Goal: Information Seeking & Learning: Understand process/instructions

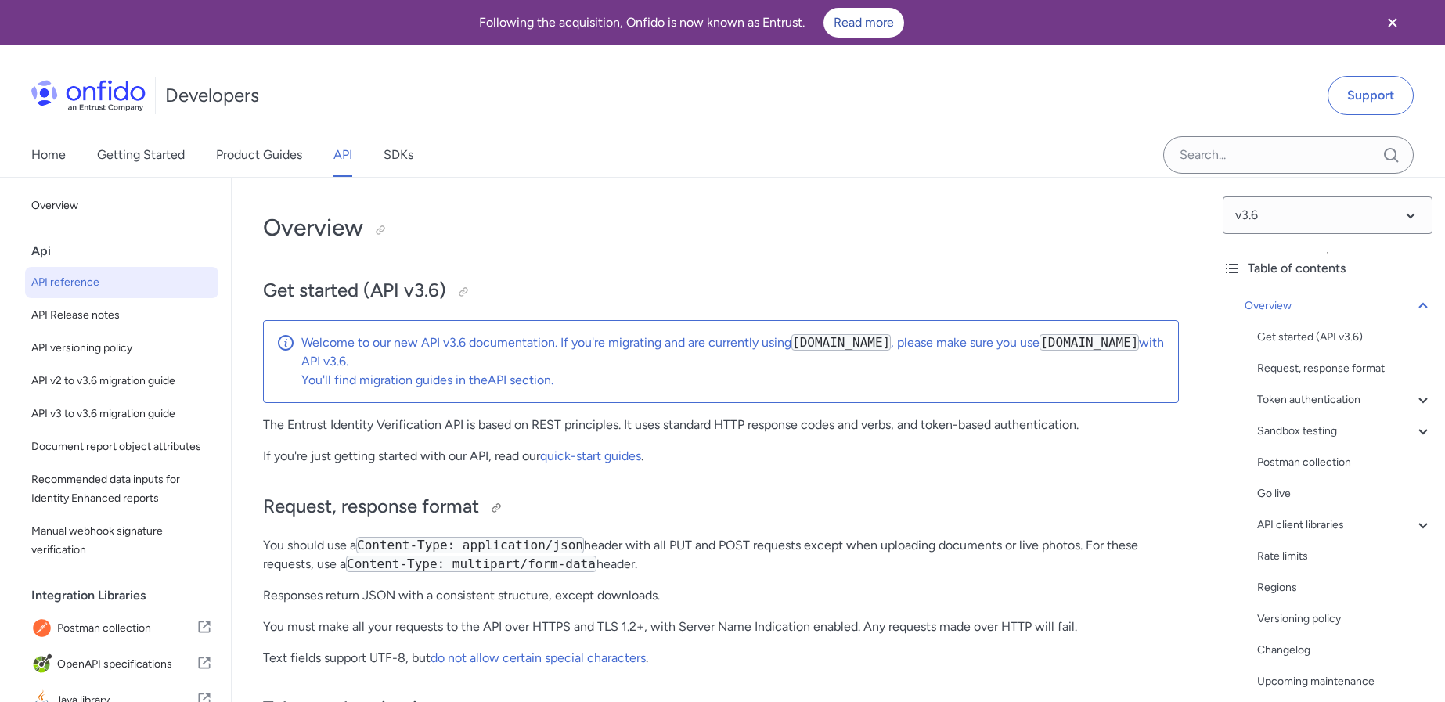
click at [821, 501] on h2 "Request, response format" at bounding box center [721, 507] width 916 height 27
drag, startPoint x: 1033, startPoint y: 549, endPoint x: 965, endPoint y: 541, distance: 68.6
click at [965, 541] on p "You should use a Content-Type: application/json header with all PUT and POST re…" at bounding box center [721, 555] width 916 height 38
click at [840, 554] on p "You should use a Content-Type: application/json header with all PUT and POST re…" at bounding box center [721, 555] width 916 height 38
drag, startPoint x: 501, startPoint y: 572, endPoint x: 513, endPoint y: 568, distance: 12.4
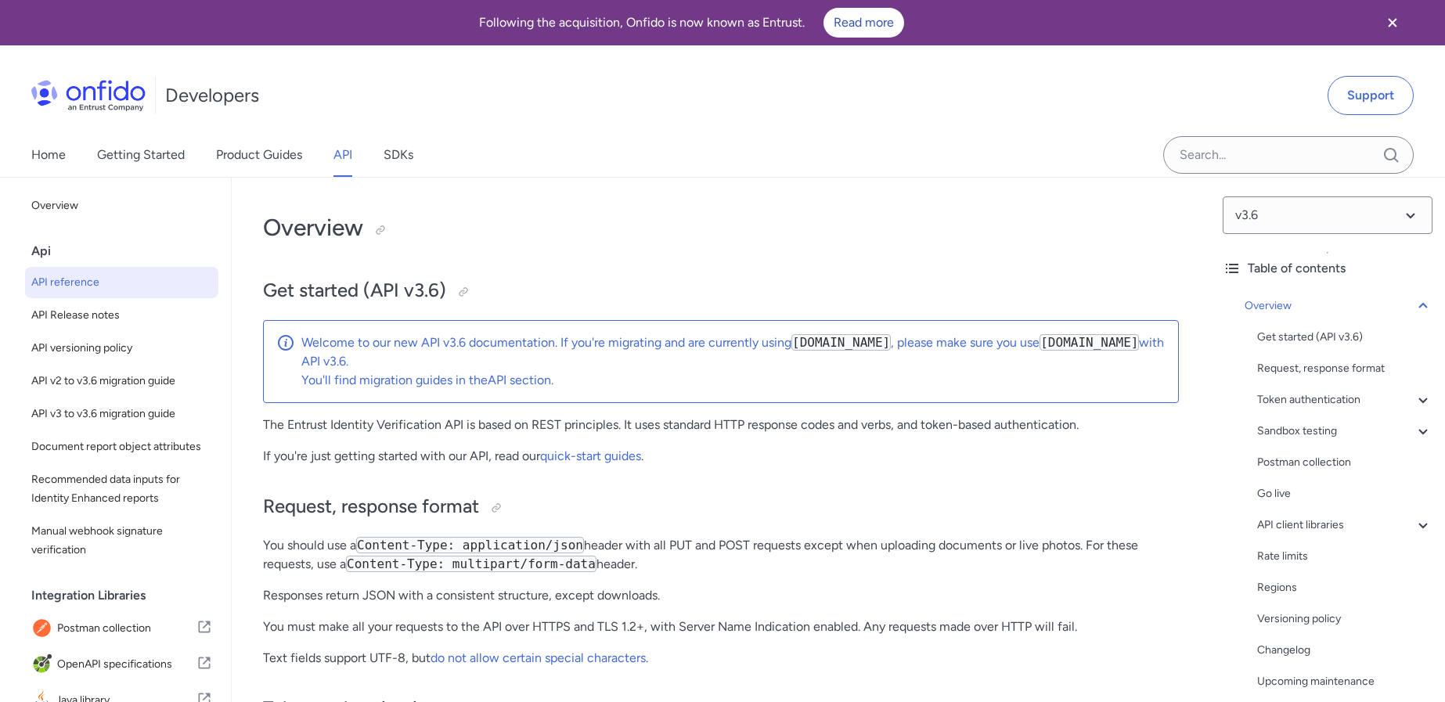
click at [501, 572] on p "You should use a Content-Type: application/json header with all PUT and POST re…" at bounding box center [721, 555] width 916 height 38
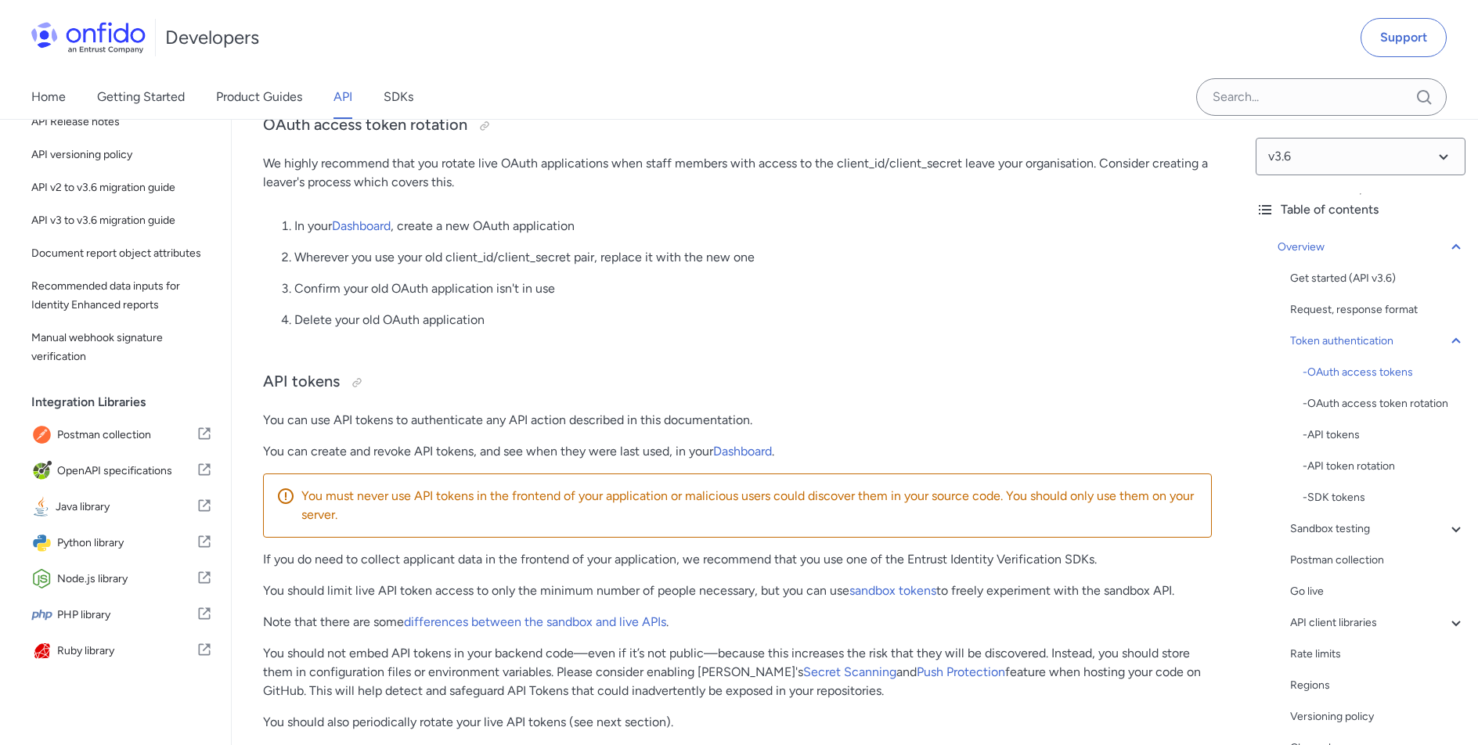
scroll to position [1027, 0]
click at [512, 327] on p "Delete your old OAuth application" at bounding box center [753, 319] width 918 height 19
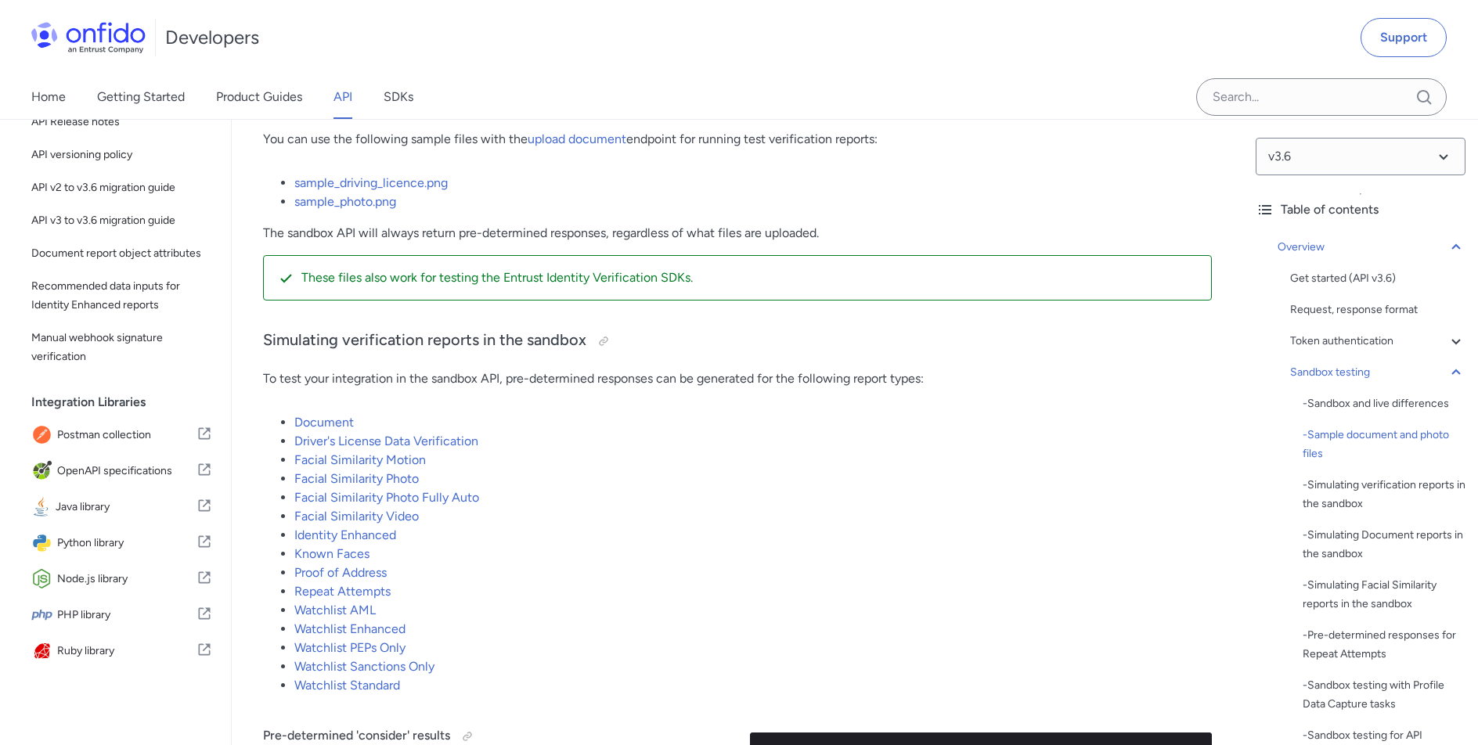
scroll to position [2933, 0]
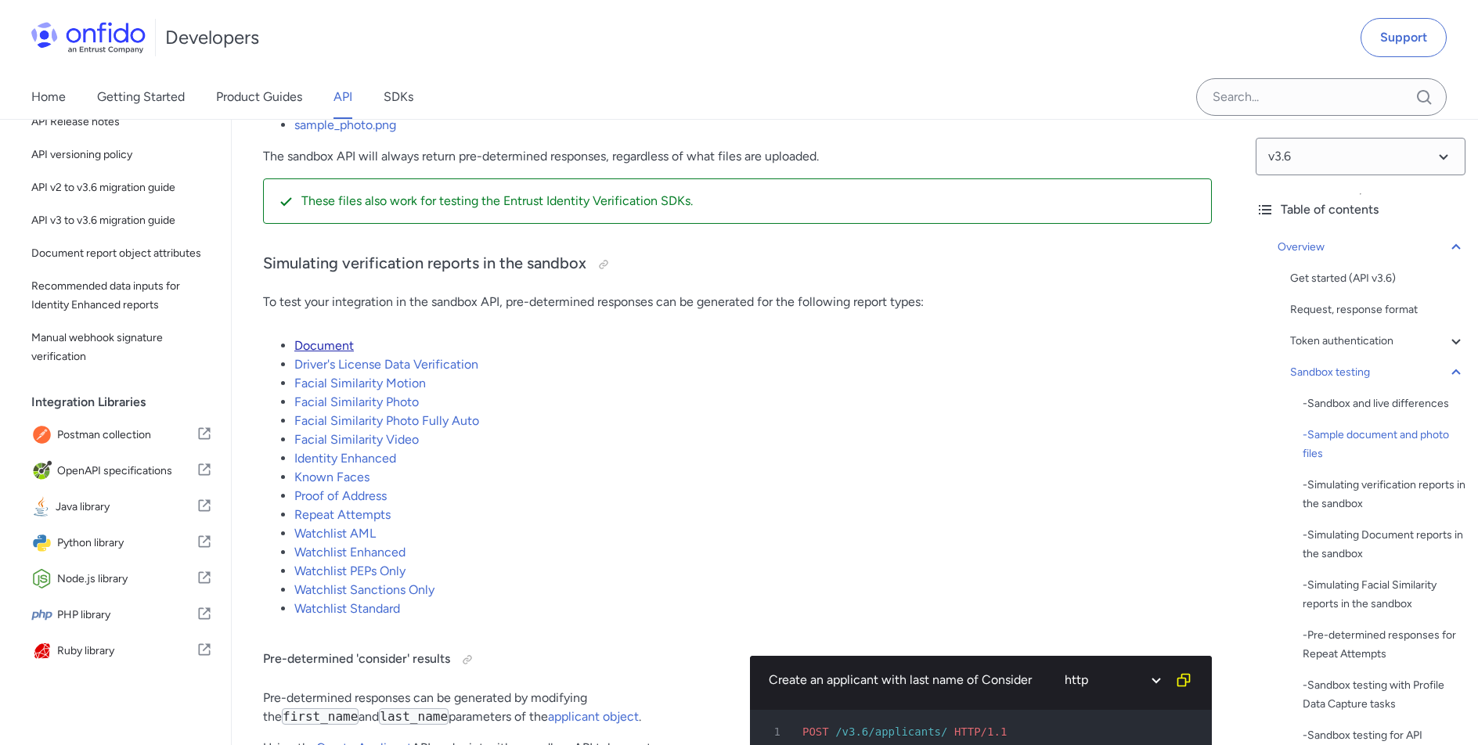
click at [340, 353] on link "Document" at bounding box center [324, 345] width 60 height 15
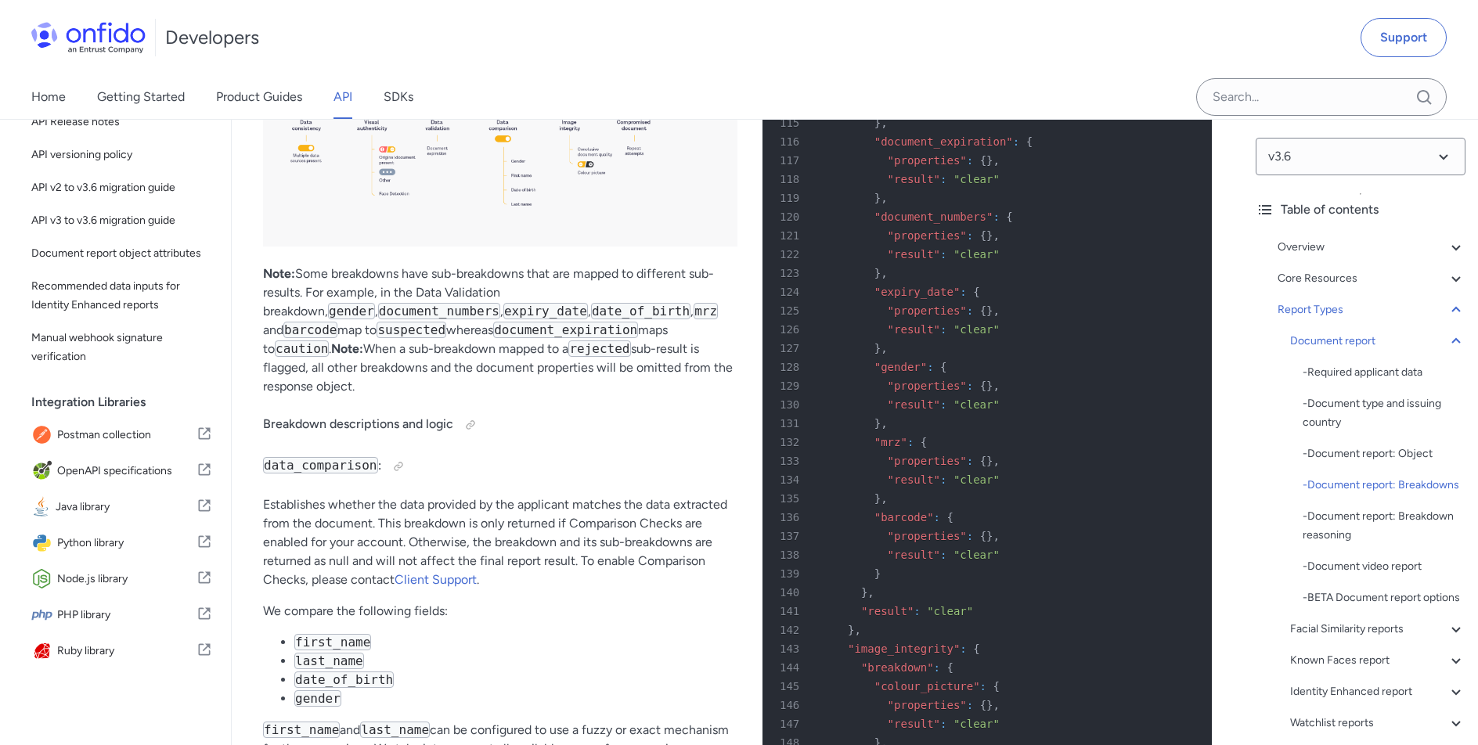
scroll to position [59077, 0]
